Goal: Answer question/provide support: Share knowledge or assist other users

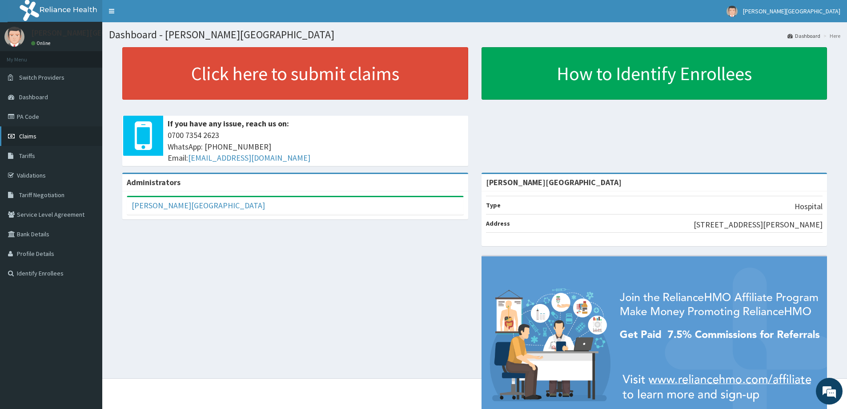
click at [32, 135] on span "Claims" at bounding box center [27, 136] width 17 height 8
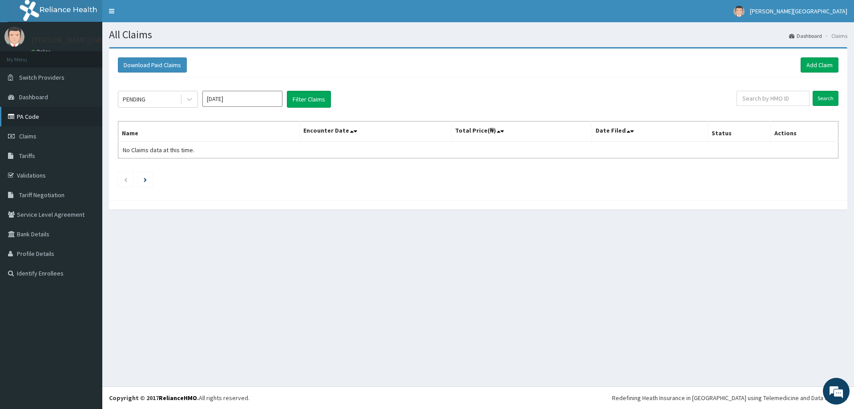
click at [25, 115] on link "PA Code" at bounding box center [51, 117] width 102 height 20
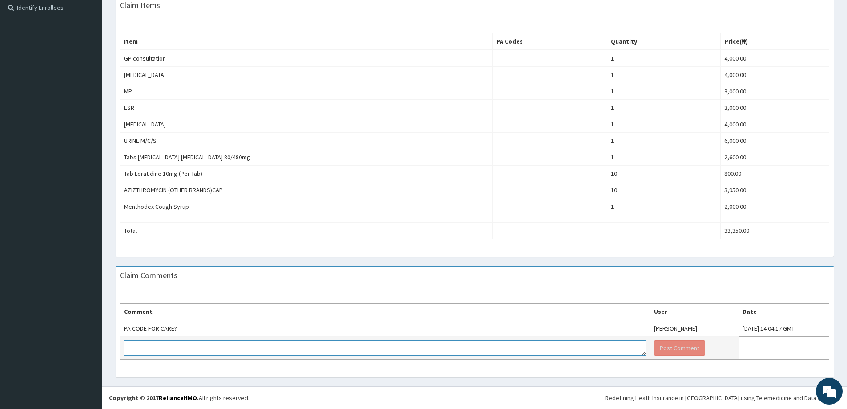
click at [318, 344] on textarea at bounding box center [385, 347] width 523 height 15
paste textarea "PA/0C0DF7"
type textarea "PA/0C0DF7"
click at [654, 347] on button "Post Comment" at bounding box center [679, 347] width 51 height 15
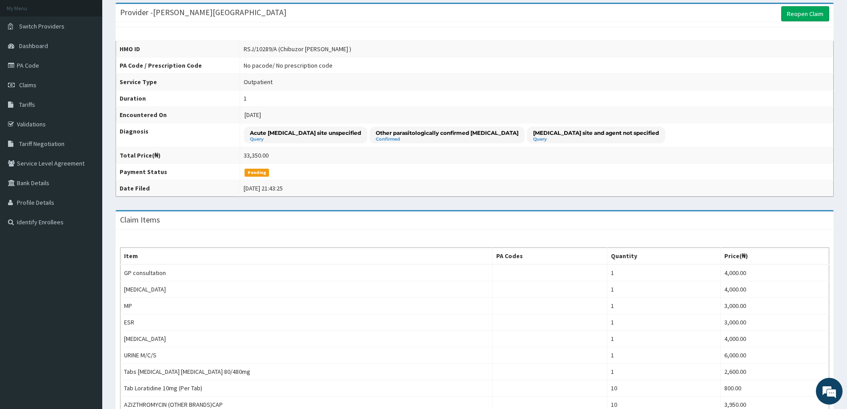
scroll to position [15, 0]
